Goal: Task Accomplishment & Management: Use online tool/utility

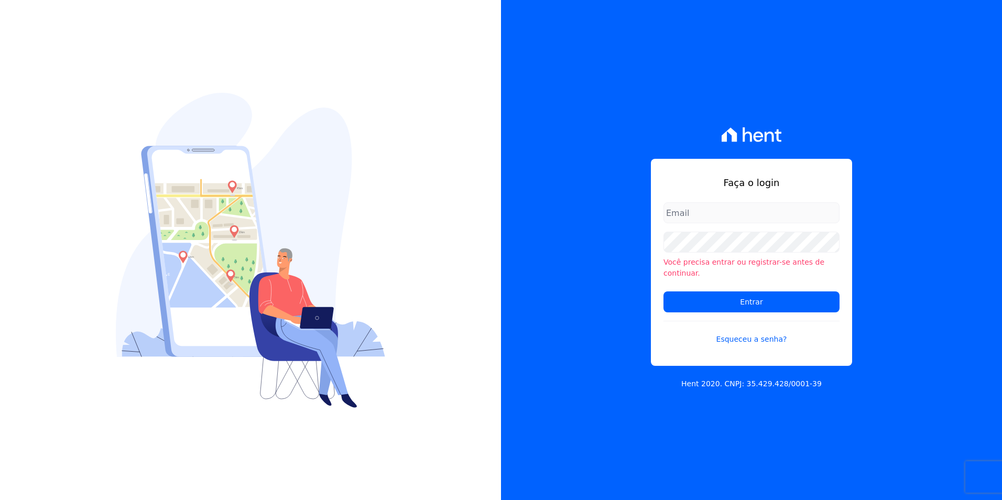
type input "[EMAIL_ADDRESS][DATE][DOMAIN_NAME]"
click at [723, 285] on form "[EMAIL_ADDRESS][DATE][DOMAIN_NAME] Você precisa entrar ou registrar-se antes de…" at bounding box center [751, 279] width 176 height 155
click at [731, 291] on input "Entrar" at bounding box center [751, 301] width 176 height 21
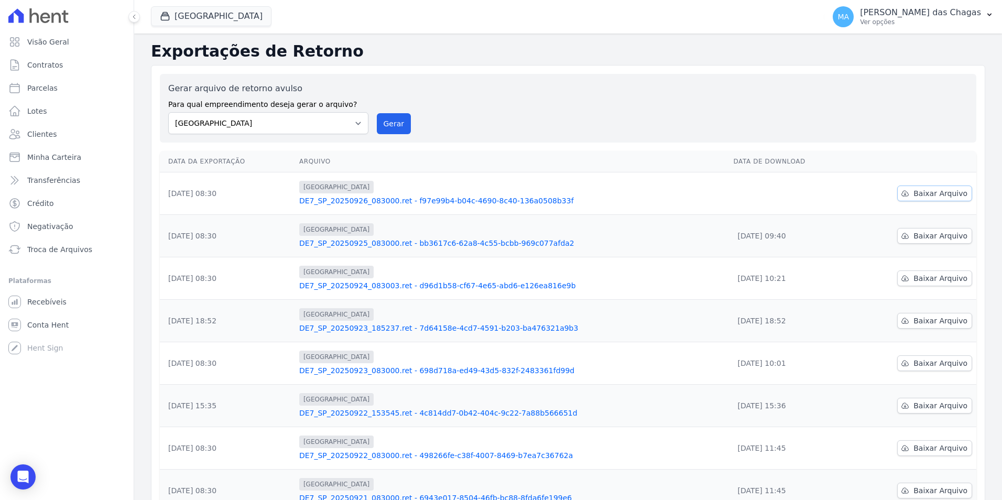
click at [909, 190] on link "Baixar Arquivo" at bounding box center [934, 194] width 75 height 16
drag, startPoint x: 680, startPoint y: 48, endPoint x: 603, endPoint y: 34, distance: 77.7
click at [678, 48] on h2 "Exportações de Retorno" at bounding box center [568, 51] width 834 height 19
click at [66, 242] on link "Troca de Arquivos" at bounding box center [66, 249] width 125 height 21
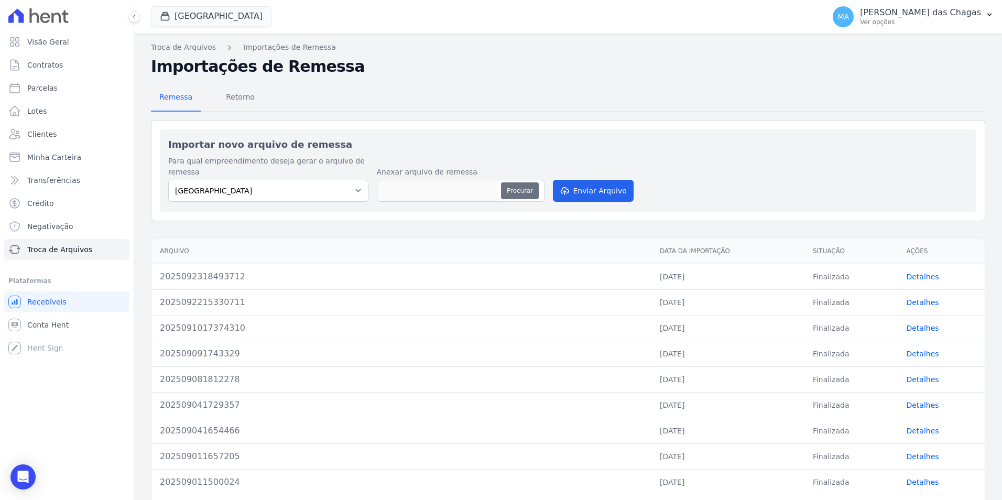
click at [517, 188] on button "Procurar" at bounding box center [520, 190] width 38 height 17
type input "2025092610362013"
click at [598, 180] on button "Enviar Arquivo" at bounding box center [593, 191] width 81 height 22
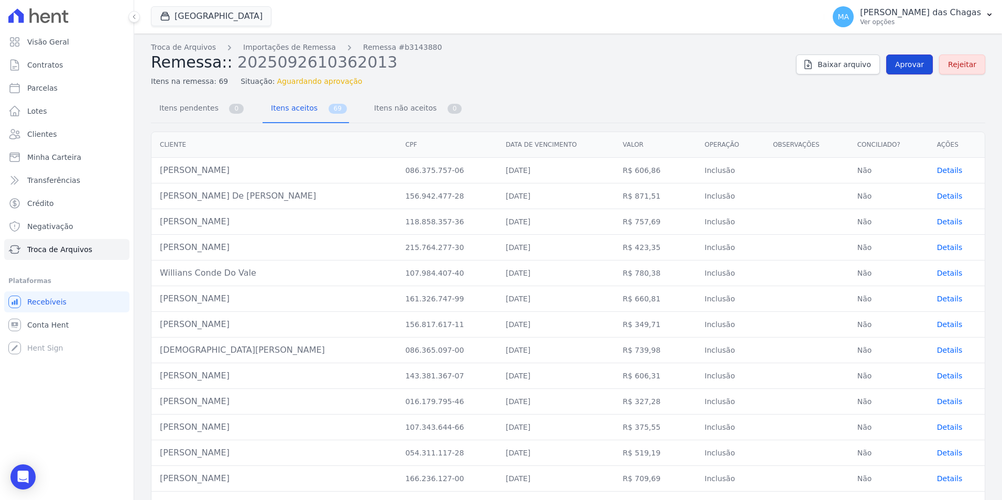
click at [915, 62] on span "Aprovar" at bounding box center [909, 64] width 29 height 10
drag, startPoint x: 272, startPoint y: 162, endPoint x: 282, endPoint y: 164, distance: 10.1
click at [275, 163] on td "[PERSON_NAME]" at bounding box center [273, 171] width 245 height 26
click at [368, 110] on span "Itens não aceitos" at bounding box center [403, 107] width 71 height 21
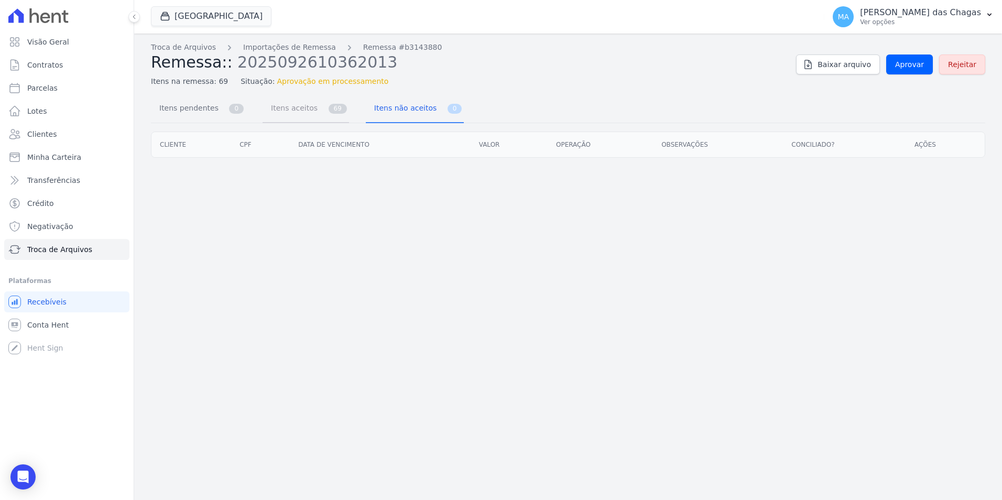
click at [304, 106] on span "Itens aceitos" at bounding box center [292, 107] width 55 height 21
click at [293, 110] on span "Itens aceitos" at bounding box center [292, 107] width 55 height 21
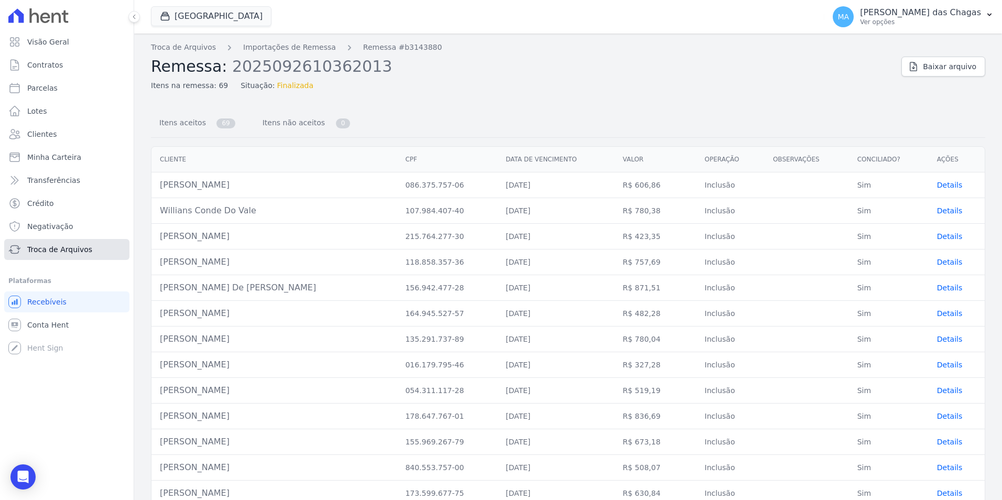
click at [43, 251] on span "Troca de Arquivos" at bounding box center [59, 249] width 65 height 10
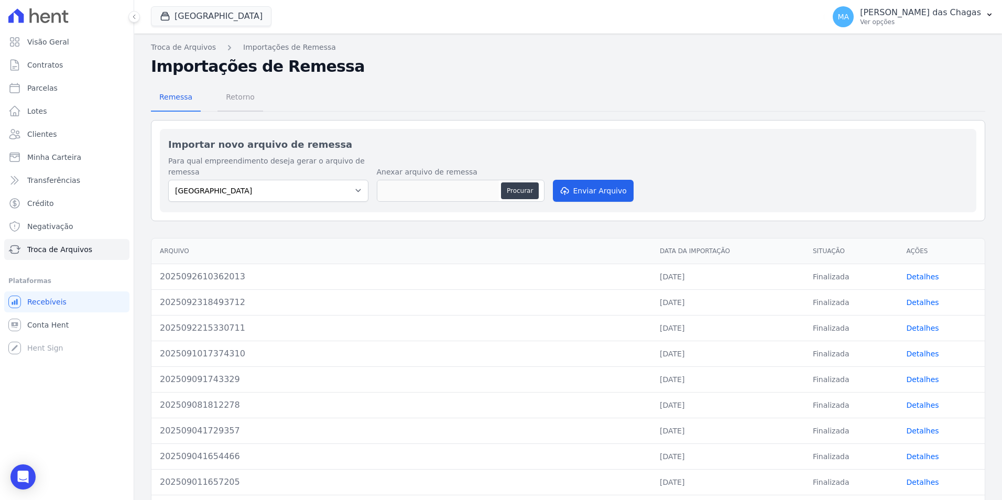
click at [245, 95] on span "Retorno" at bounding box center [240, 96] width 41 height 21
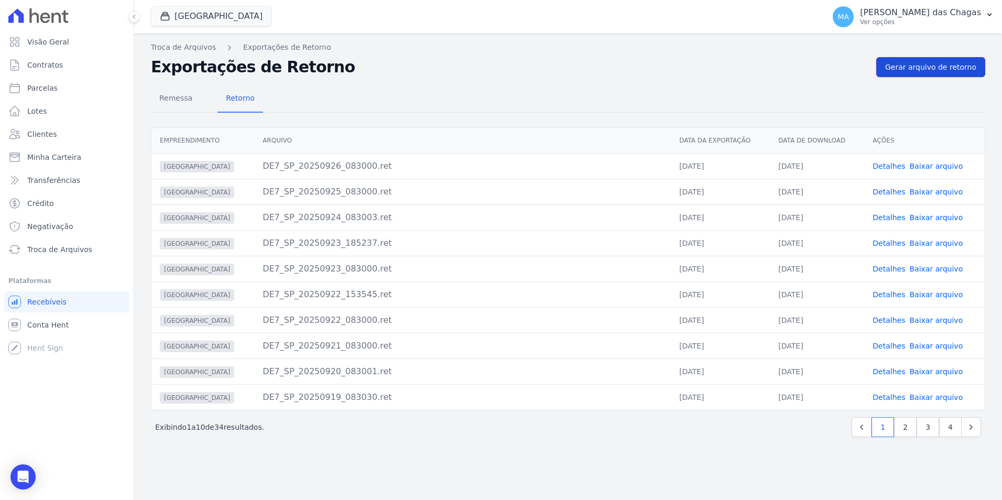
click at [942, 64] on span "Gerar arquivo de retorno" at bounding box center [930, 67] width 91 height 10
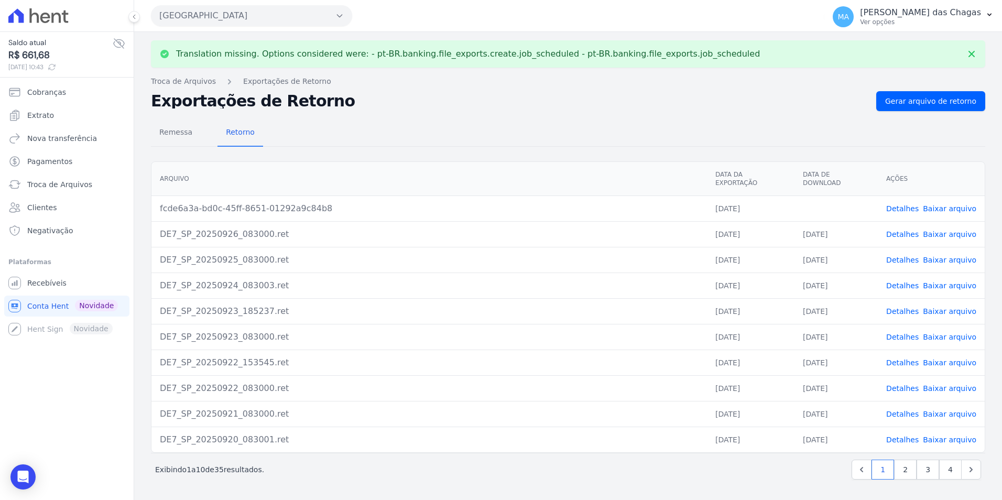
click at [944, 204] on link "Baixar arquivo" at bounding box center [949, 208] width 53 height 8
